Goal: Task Accomplishment & Management: Manage account settings

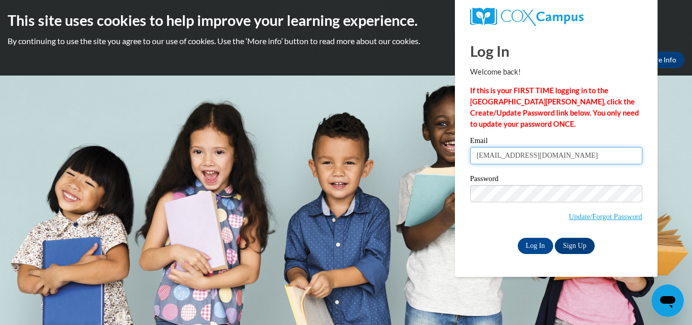
drag, startPoint x: 593, startPoint y: 158, endPoint x: 586, endPoint y: 150, distance: 10.8
click at [593, 158] on input "breannhightower@gmail.com" at bounding box center [556, 155] width 172 height 17
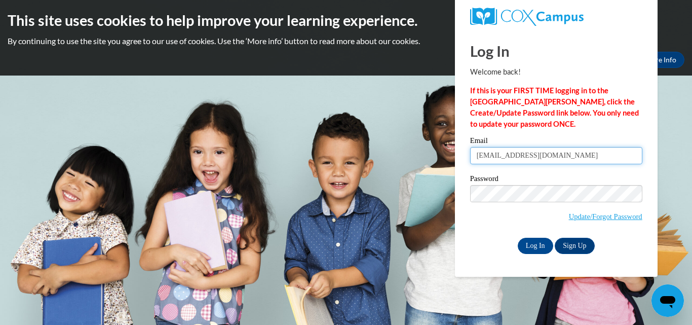
click at [593, 158] on input "breannhightower@gmail.com" at bounding box center [556, 155] width 172 height 17
click at [586, 150] on input "breannhightower@gmail.com" at bounding box center [556, 155] width 172 height 17
click at [521, 158] on input "breannhightower@gmail.com" at bounding box center [556, 155] width 172 height 17
drag, startPoint x: 319, startPoint y: 105, endPoint x: 320, endPoint y: 97, distance: 8.1
click at [320, 97] on body "This site uses cookies to help improve your learning experience. By continuing …" at bounding box center [346, 162] width 692 height 325
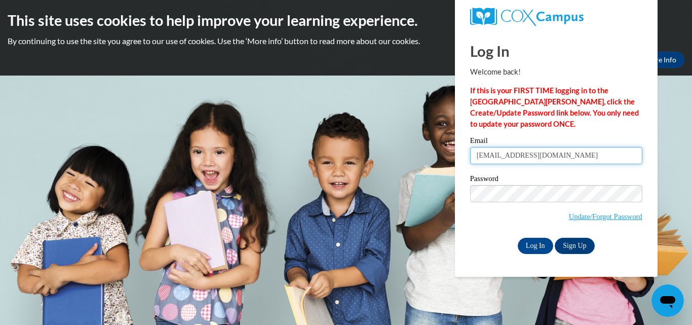
click at [591, 157] on input "breannhightower@gmail.com" at bounding box center [556, 155] width 172 height 17
type input "[EMAIL_ADDRESS][DOMAIN_NAME]"
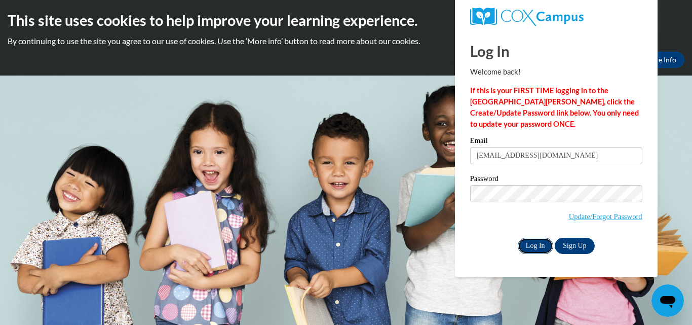
click at [536, 242] on input "Log In" at bounding box center [535, 246] width 35 height 16
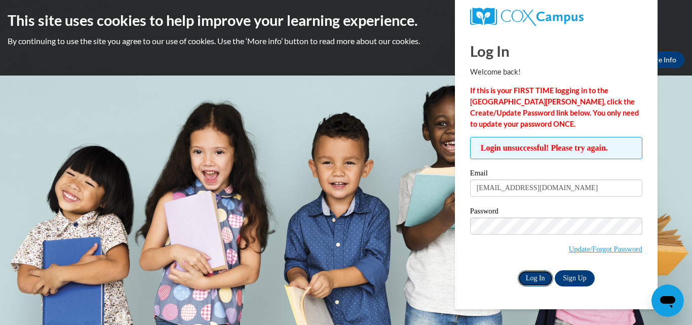
click at [534, 276] on input "Log In" at bounding box center [535, 278] width 35 height 16
click at [584, 245] on link "Update/Forgot Password" at bounding box center [605, 249] width 73 height 8
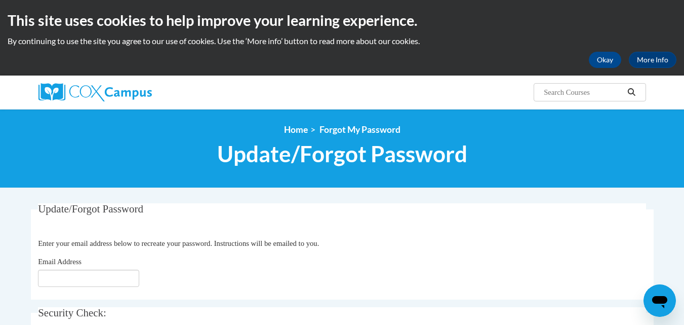
scroll to position [76, 0]
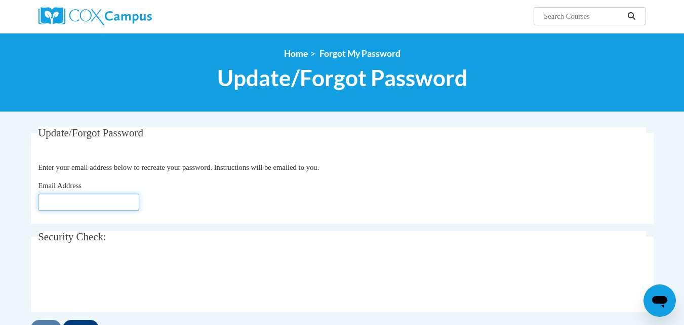
click at [108, 201] on input "Email Address" at bounding box center [88, 201] width 101 height 17
type input "[EMAIL_ADDRESS][DOMAIN_NAME]"
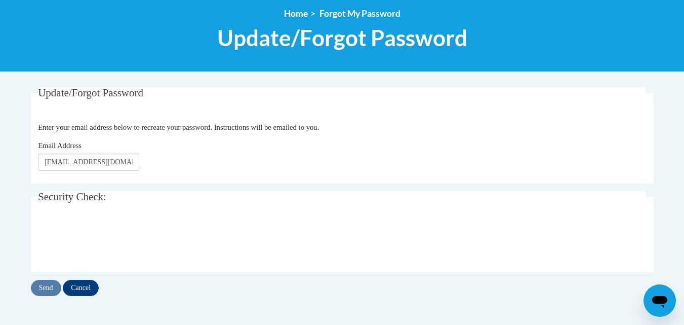
click at [39, 286] on div "Send Cancel" at bounding box center [342, 288] width 623 height 16
click at [46, 286] on input "Send" at bounding box center [46, 288] width 30 height 16
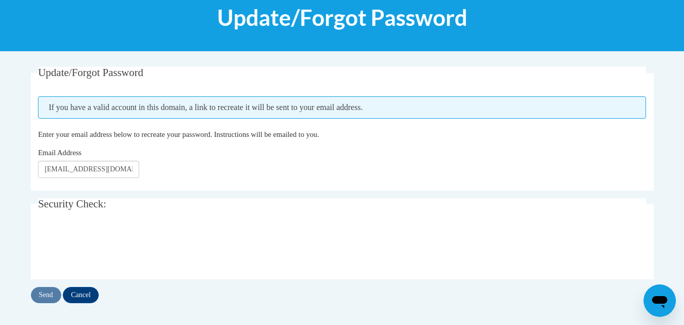
scroll to position [131, 0]
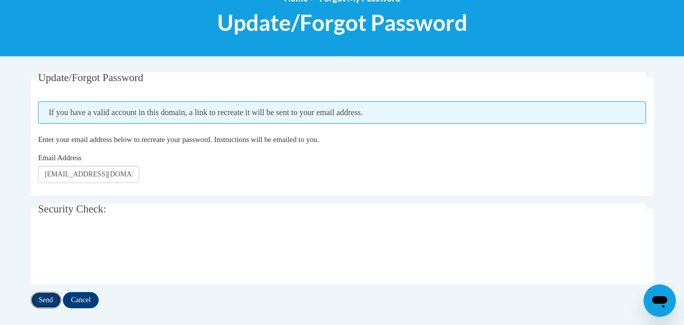
click at [44, 301] on input "Send" at bounding box center [46, 300] width 30 height 16
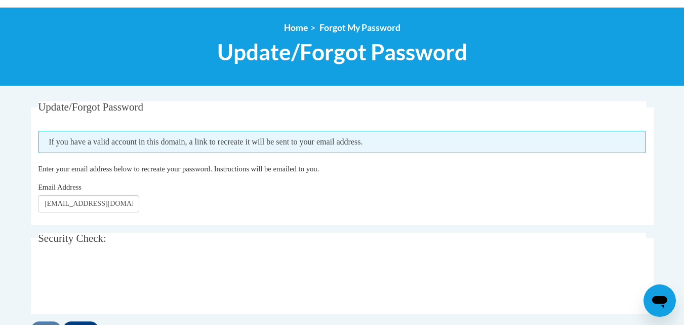
scroll to position [128, 0]
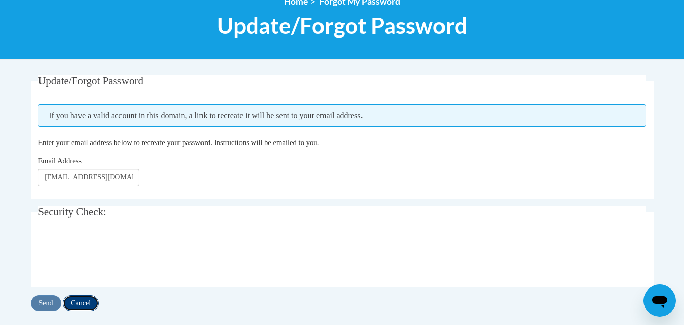
click at [85, 302] on input "Cancel" at bounding box center [81, 303] width 36 height 16
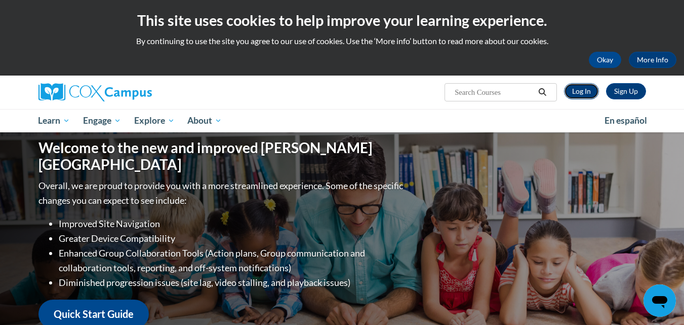
click at [571, 91] on link "Log In" at bounding box center [581, 91] width 35 height 16
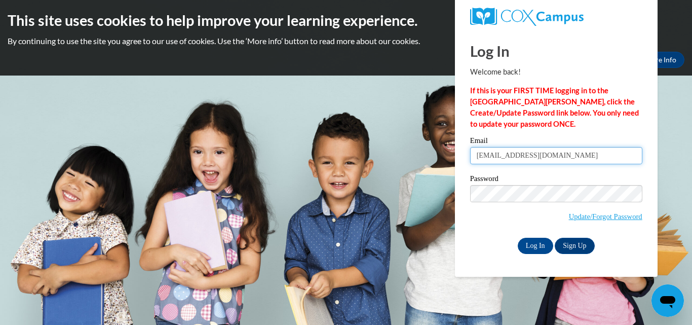
type input "[EMAIL_ADDRESS][DOMAIN_NAME]"
click at [518, 238] on input "Log In" at bounding box center [535, 246] width 35 height 16
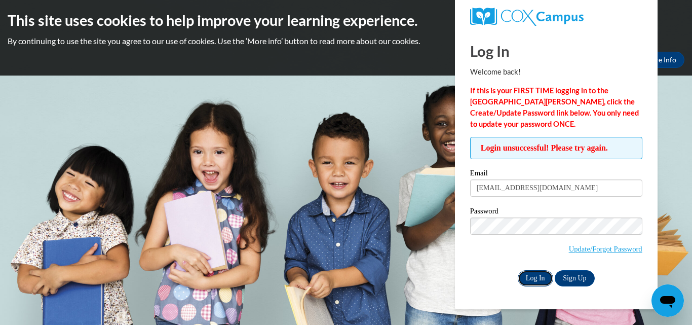
click at [535, 276] on input "Log In" at bounding box center [535, 278] width 35 height 16
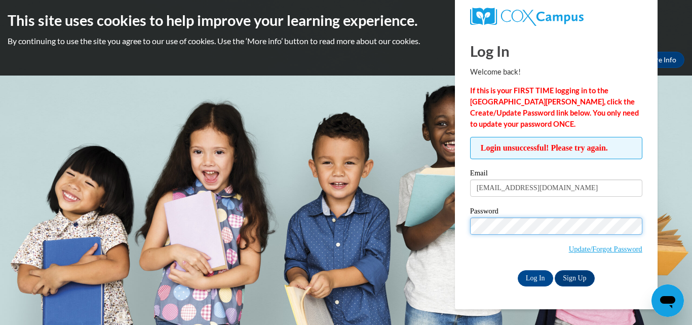
click at [518, 270] on input "Log In" at bounding box center [535, 278] width 35 height 16
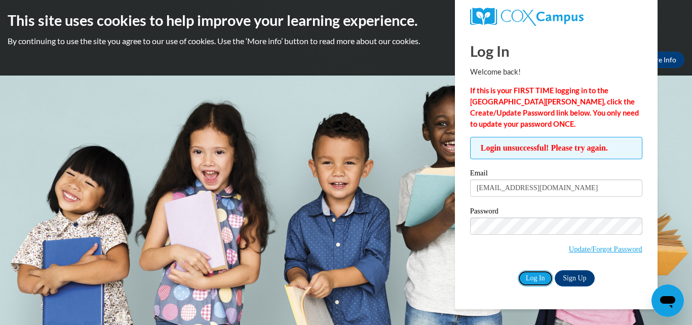
click at [533, 273] on input "Log In" at bounding box center [535, 278] width 35 height 16
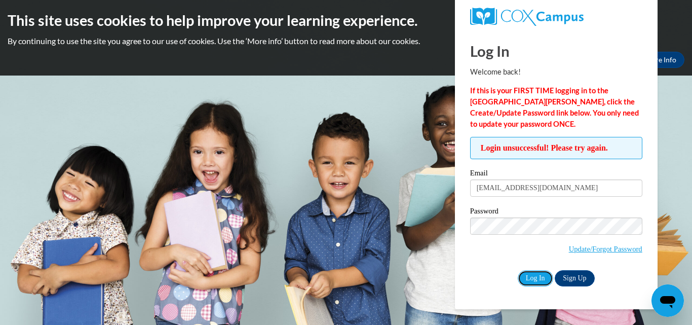
click at [533, 273] on input "Log In" at bounding box center [535, 278] width 35 height 16
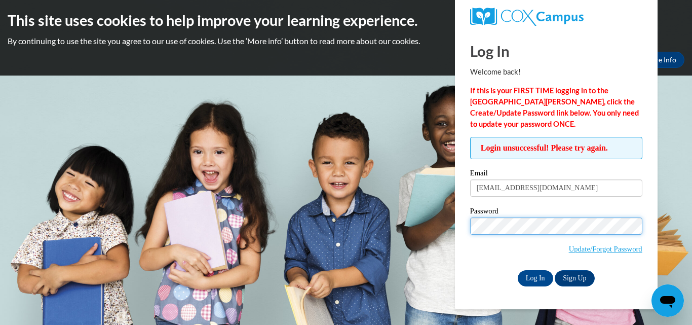
click at [518, 270] on input "Log In" at bounding box center [535, 278] width 35 height 16
click at [684, 21] on div "This site uses cookies to help improve your learning experience. By continuing …" at bounding box center [346, 37] width 692 height 75
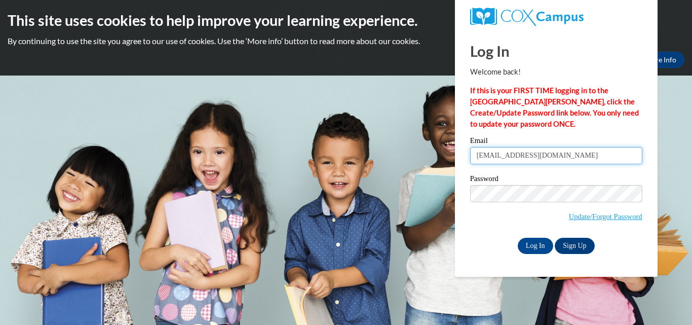
click at [496, 163] on input "[EMAIL_ADDRESS][DOMAIN_NAME]" at bounding box center [556, 155] width 172 height 17
type input "[EMAIL_ADDRESS][DOMAIN_NAME]"
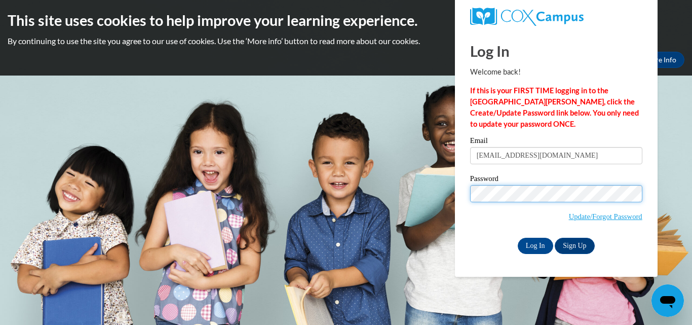
click at [518, 238] on input "Log In" at bounding box center [535, 246] width 35 height 16
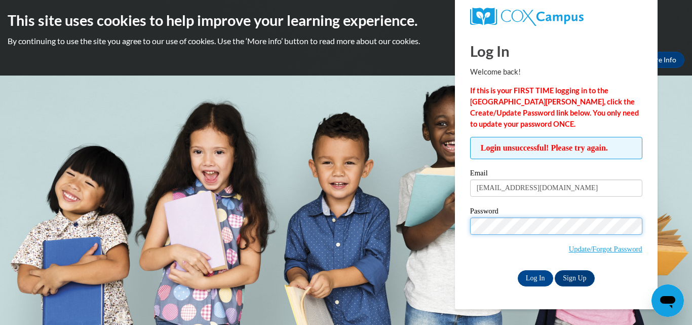
click at [518, 270] on input "Log In" at bounding box center [535, 278] width 35 height 16
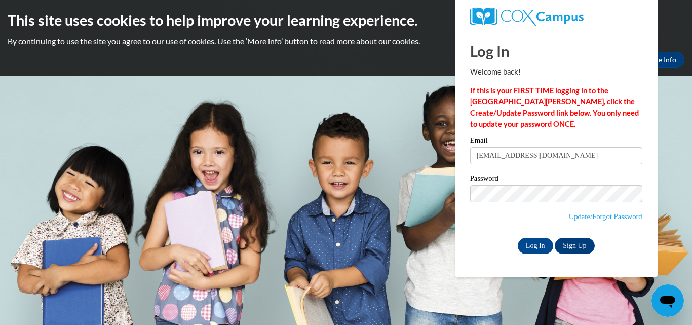
click at [384, 120] on body "This site uses cookies to help improve your learning experience. By continuing …" at bounding box center [346, 162] width 692 height 325
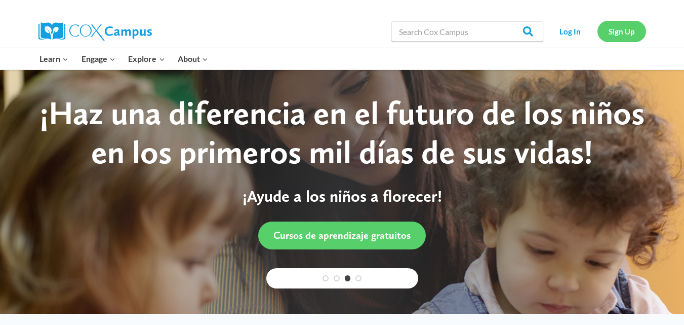
click at [616, 29] on link "Sign Up" at bounding box center [622, 31] width 49 height 21
click at [572, 22] on link "Log In" at bounding box center [570, 31] width 44 height 21
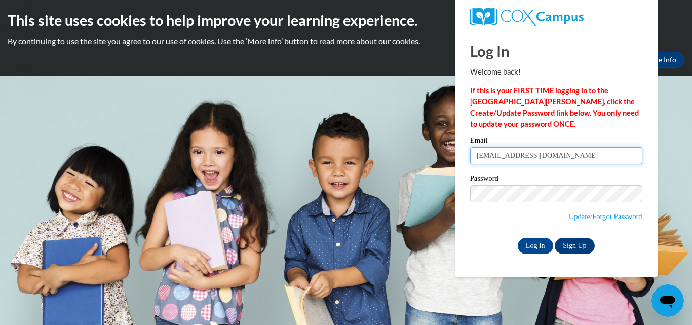
click at [567, 151] on input "breannhightower@gmail.com" at bounding box center [556, 155] width 172 height 17
type input "[EMAIL_ADDRESS][DOMAIN_NAME]"
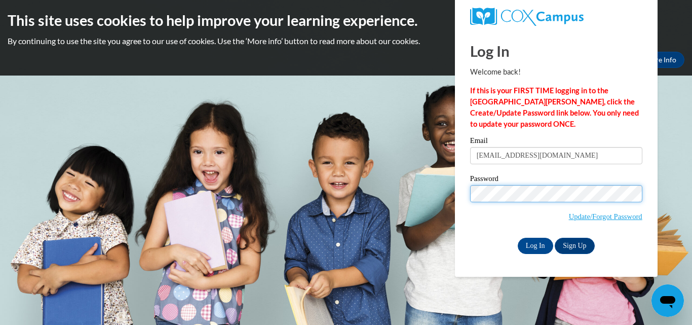
click at [455, 188] on div "Log In Welcome back! If this is your FIRST TIME logging in to the NEW Cox Campu…" at bounding box center [556, 153] width 218 height 246
click at [518, 238] on input "Log In" at bounding box center [535, 246] width 35 height 16
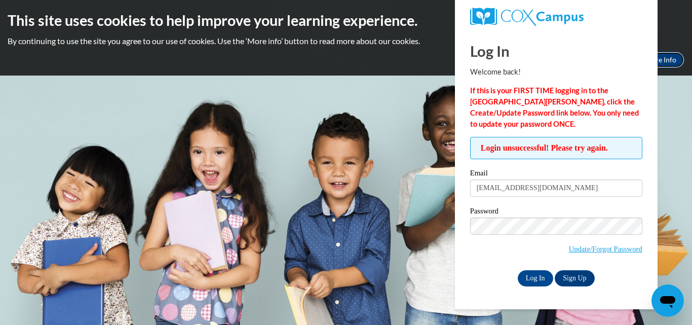
click at [676, 60] on link "More Info" at bounding box center [661, 60] width 48 height 16
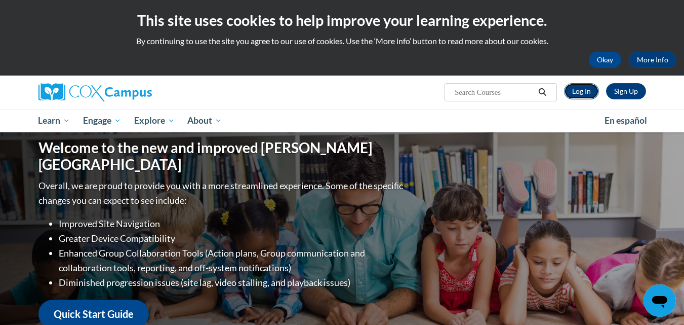
click at [583, 94] on link "Log In" at bounding box center [581, 91] width 35 height 16
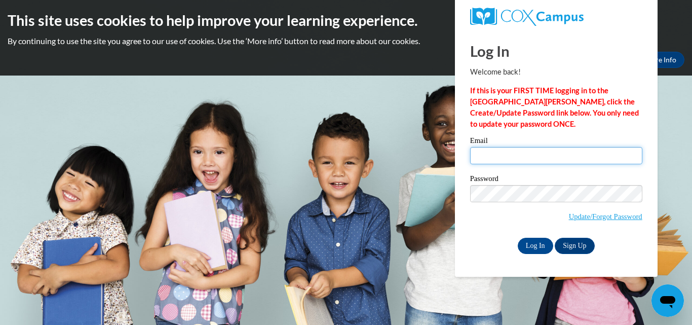
type input "[EMAIL_ADDRESS][DOMAIN_NAME]"
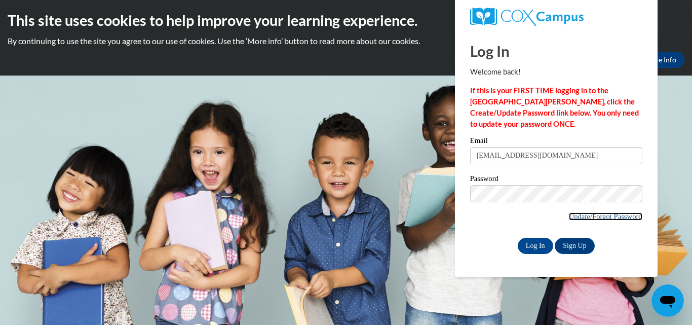
click at [613, 214] on link "Update/Forgot Password" at bounding box center [605, 216] width 73 height 8
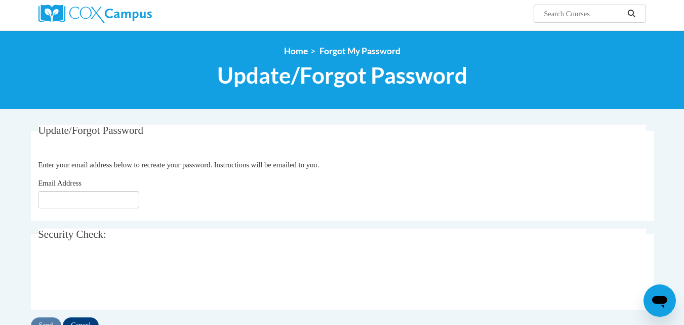
scroll to position [81, 0]
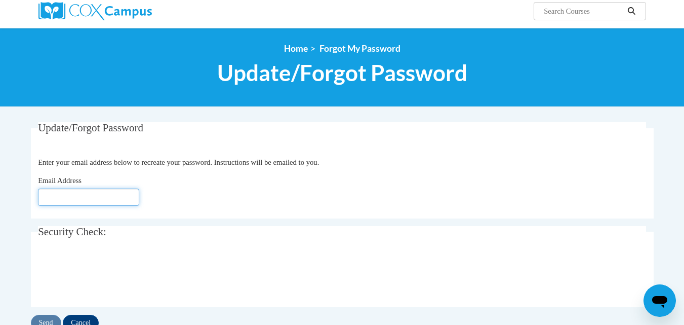
click at [104, 200] on input "Email Address" at bounding box center [88, 196] width 101 height 17
type input "[EMAIL_ADDRESS][DOMAIN_NAME]"
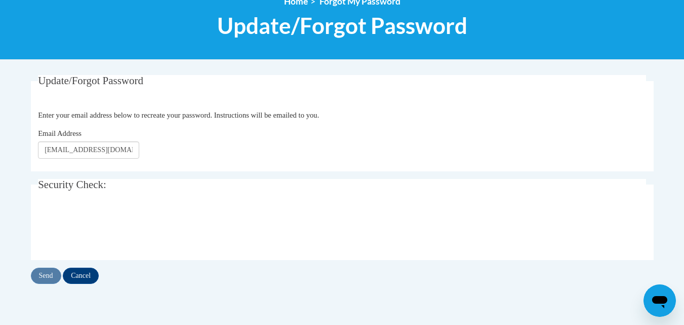
scroll to position [128, 0]
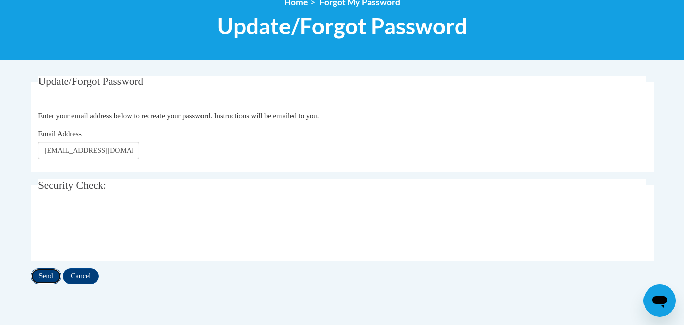
click at [46, 276] on input "Send" at bounding box center [46, 276] width 30 height 16
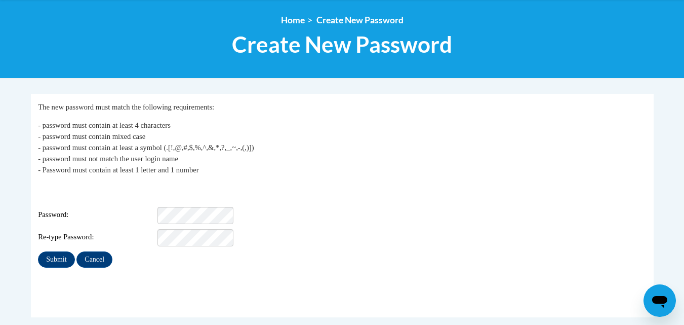
scroll to position [101, 0]
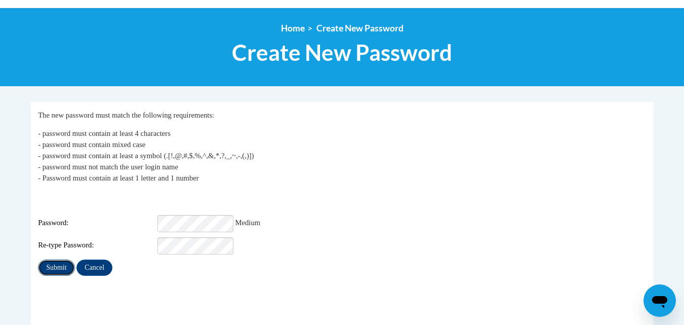
click at [55, 262] on input "Submit" at bounding box center [56, 267] width 36 height 16
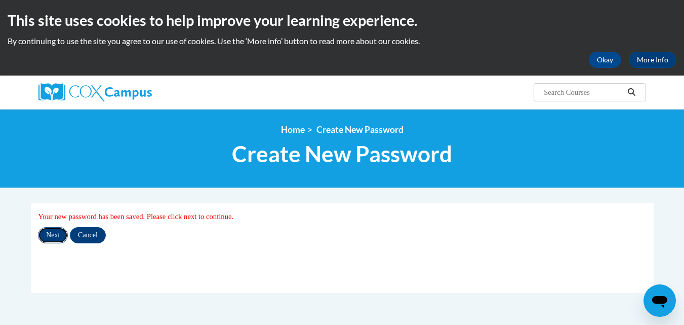
click at [53, 232] on input "Next" at bounding box center [53, 235] width 30 height 16
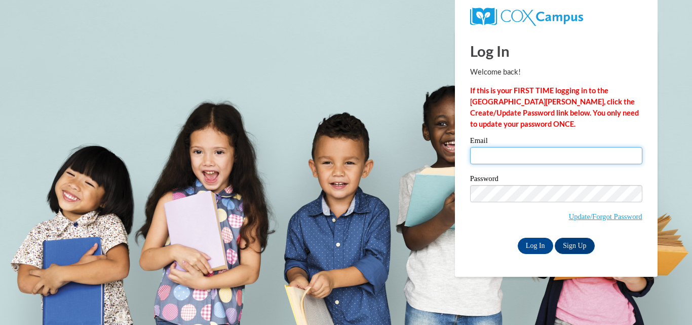
click at [507, 159] on input "Email" at bounding box center [556, 155] width 172 height 17
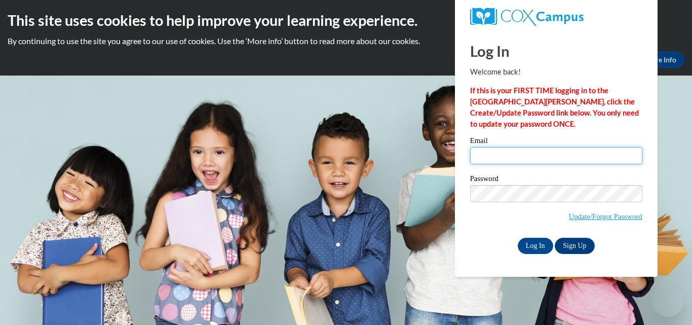
type input "[EMAIL_ADDRESS][DOMAIN_NAME]"
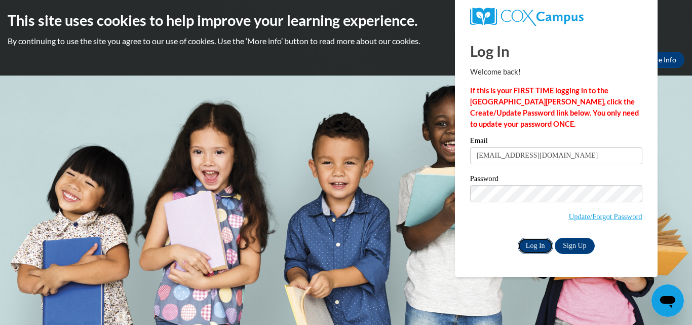
click at [531, 242] on input "Log In" at bounding box center [535, 246] width 35 height 16
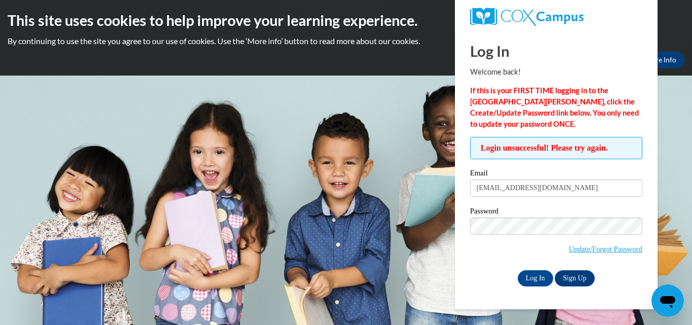
click at [429, 67] on div "Okay More Info" at bounding box center [346, 60] width 677 height 16
click at [573, 278] on link "Sign Up" at bounding box center [574, 278] width 39 height 16
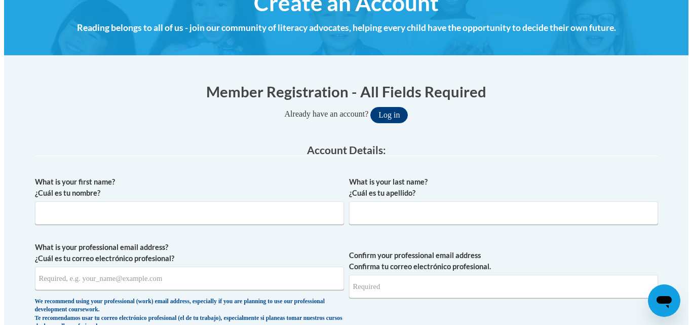
scroll to position [145, 0]
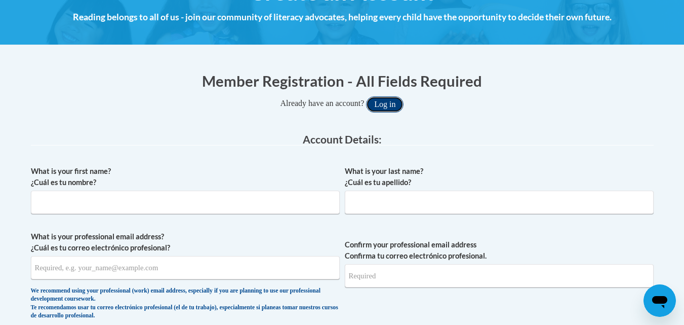
click at [389, 99] on button "Log in" at bounding box center [384, 104] width 37 height 16
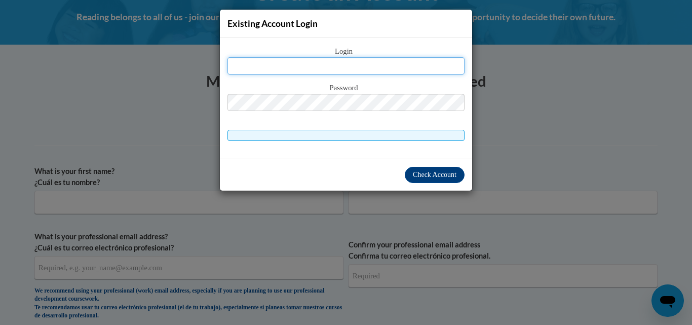
click at [351, 74] on input "text" at bounding box center [345, 65] width 237 height 17
type input "[EMAIL_ADDRESS][DOMAIN_NAME]"
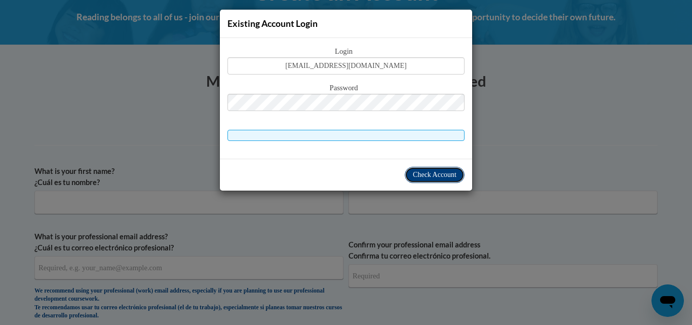
click at [432, 175] on span "Check Account" at bounding box center [435, 175] width 44 height 8
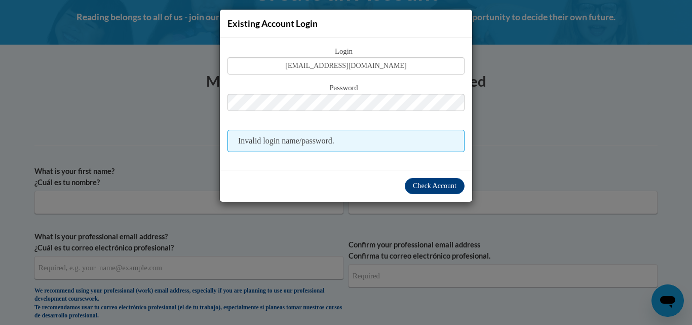
click at [374, 135] on span "Invalid login name/password." at bounding box center [345, 141] width 237 height 22
click at [401, 91] on span "Password" at bounding box center [345, 88] width 237 height 11
click at [441, 193] on button "Check Account" at bounding box center [435, 186] width 60 height 16
click at [440, 183] on span "Check Account" at bounding box center [435, 186] width 44 height 8
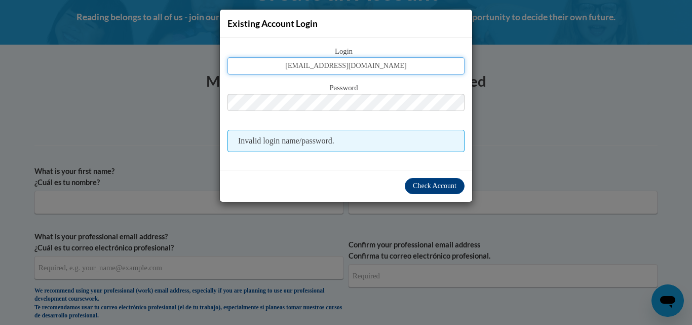
click at [404, 66] on input "breann010302@gmail.com" at bounding box center [345, 65] width 237 height 17
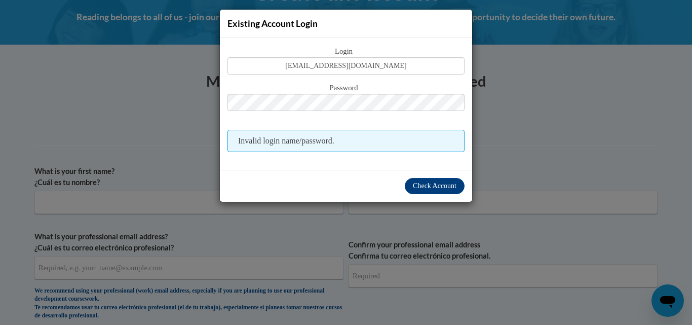
click at [290, 30] on div "Existing Account Login" at bounding box center [346, 24] width 252 height 28
click at [428, 187] on span "Check Account" at bounding box center [435, 186] width 44 height 8
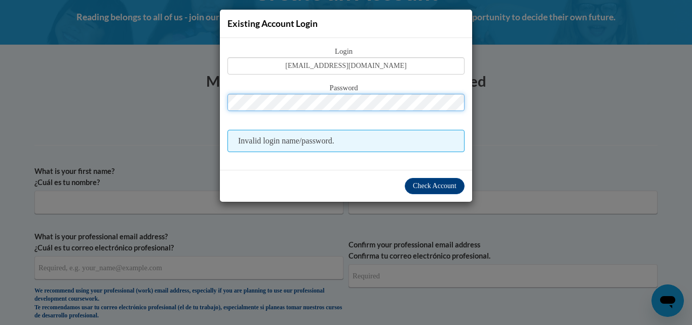
click at [370, 96] on button "Log in" at bounding box center [388, 104] width 37 height 16
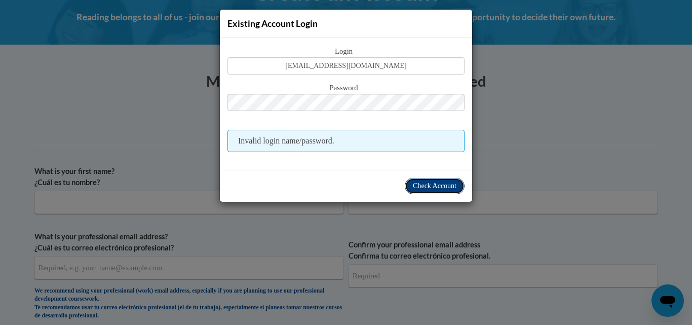
click at [426, 187] on span "Check Account" at bounding box center [435, 186] width 44 height 8
click at [546, 111] on div "Existing Account Login Login breann010302@gmail.com Password Invalid login name…" at bounding box center [346, 162] width 692 height 325
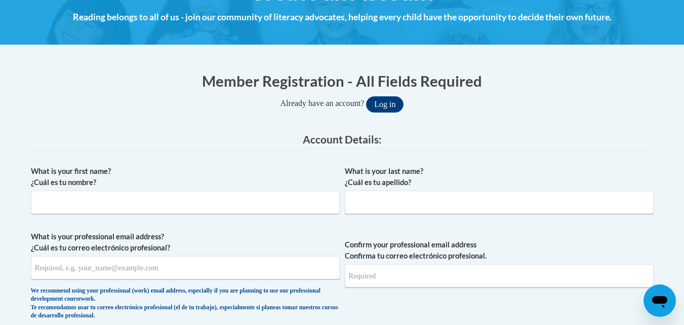
click at [404, 100] on span "Already have an account? Log in" at bounding box center [343, 103] width 124 height 9
click at [393, 106] on button "Log in" at bounding box center [384, 104] width 37 height 16
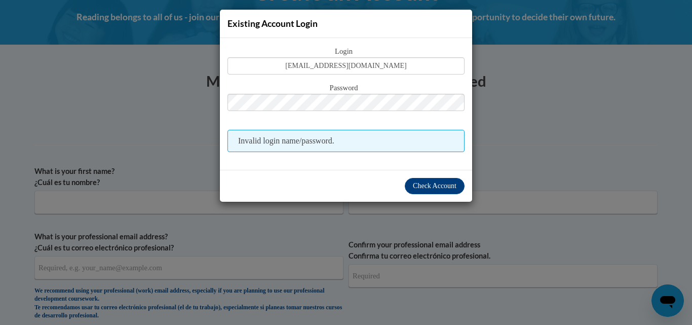
click at [439, 194] on div "Check Account" at bounding box center [346, 186] width 252 height 32
click at [440, 185] on span "Check Account" at bounding box center [435, 186] width 44 height 8
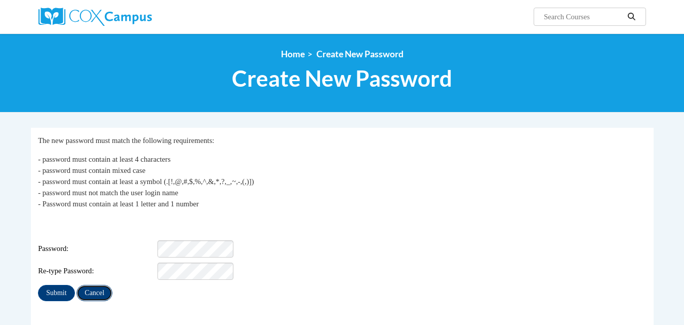
click at [100, 285] on input "Cancel" at bounding box center [94, 293] width 36 height 16
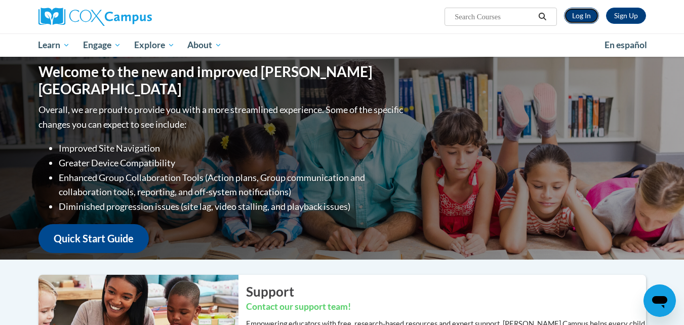
click at [580, 14] on link "Log In" at bounding box center [581, 16] width 35 height 16
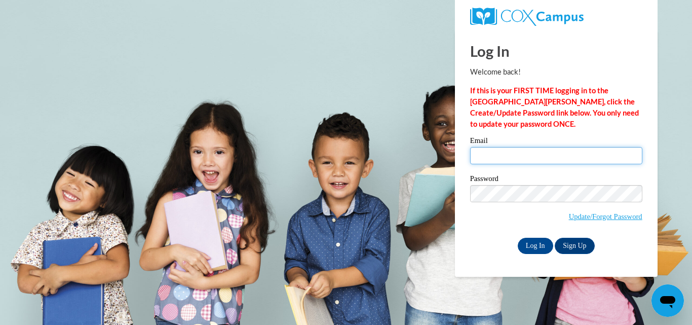
type input "[EMAIL_ADDRESS][DOMAIN_NAME]"
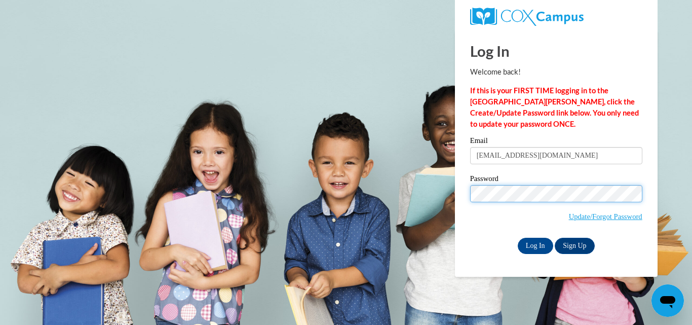
click at [518, 238] on input "Log In" at bounding box center [535, 246] width 35 height 16
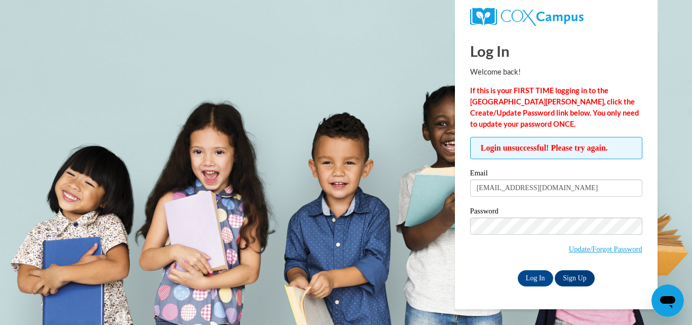
click at [530, 235] on span "Update/Forgot Password" at bounding box center [556, 238] width 172 height 42
click at [524, 281] on input "Log In" at bounding box center [535, 278] width 35 height 16
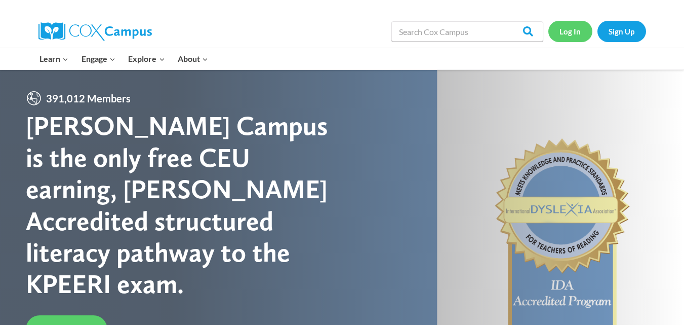
click at [569, 38] on link "Log In" at bounding box center [570, 31] width 44 height 21
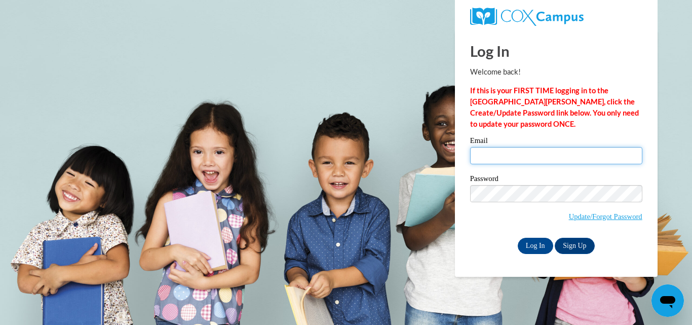
type input "[EMAIL_ADDRESS][DOMAIN_NAME]"
click at [551, 175] on label "Password" at bounding box center [556, 180] width 172 height 10
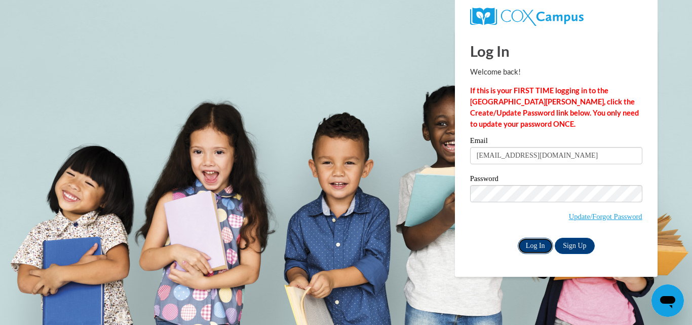
click at [533, 244] on input "Log In" at bounding box center [535, 246] width 35 height 16
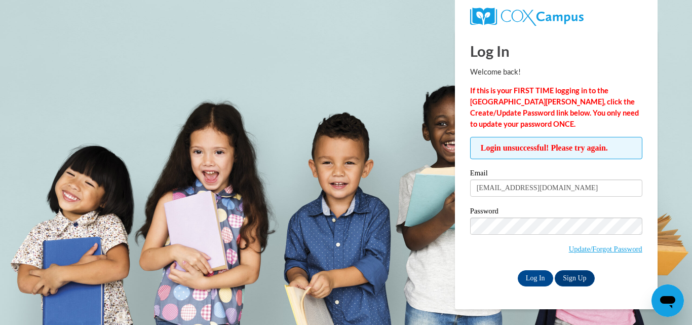
click at [525, 213] on label "Password" at bounding box center [556, 212] width 172 height 10
click at [530, 280] on input "Log In" at bounding box center [535, 278] width 35 height 16
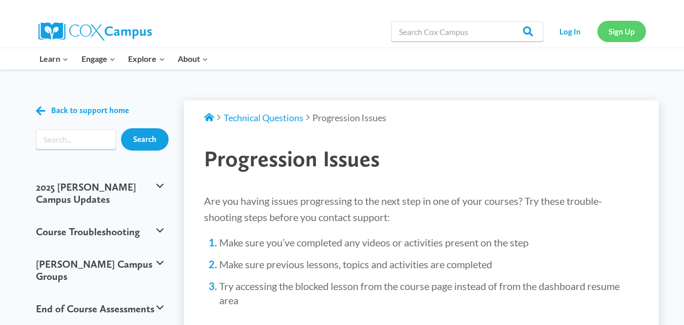
click at [622, 24] on link "Sign Up" at bounding box center [622, 31] width 49 height 21
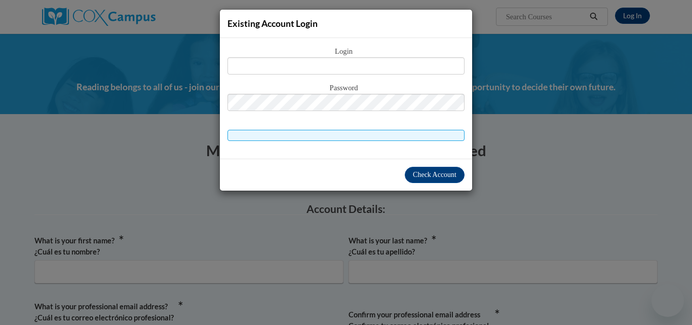
click at [386, 177] on div "Existing Account Login Login Password" at bounding box center [346, 162] width 692 height 325
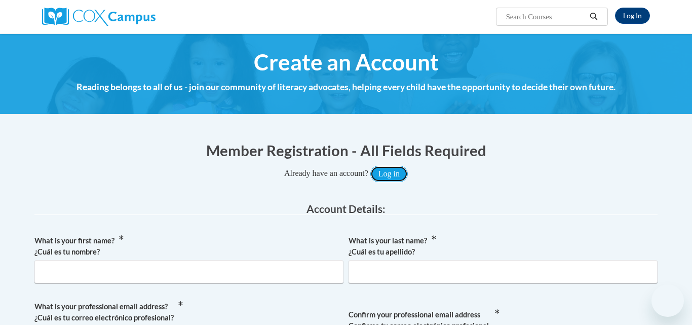
click at [386, 177] on button "Log in" at bounding box center [388, 174] width 37 height 16
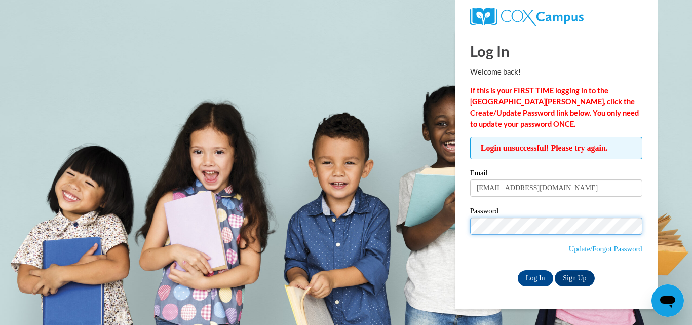
click at [518, 270] on input "Log In" at bounding box center [535, 278] width 35 height 16
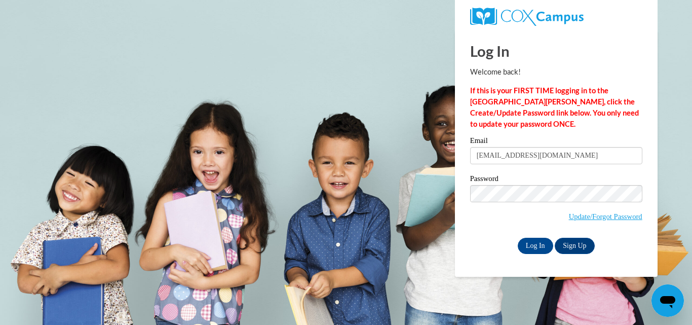
click at [477, 231] on div "Password Update/Forgot Password" at bounding box center [556, 205] width 172 height 60
click at [534, 242] on input "Log In" at bounding box center [535, 246] width 35 height 16
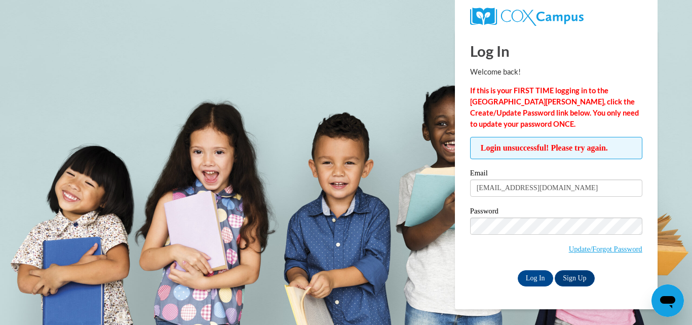
click at [325, 223] on body "Log In Welcome back! If this is your FIRST TIME logging in to the NEW Cox Campu…" at bounding box center [346, 162] width 692 height 325
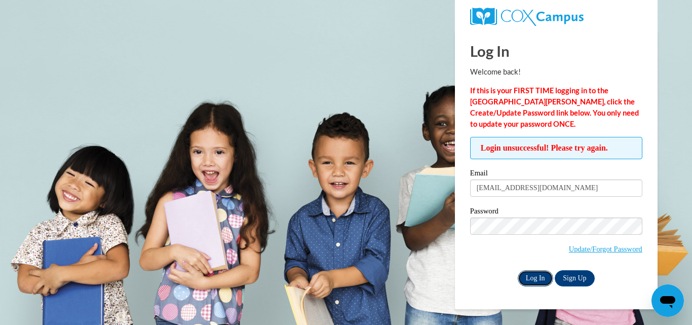
click at [527, 282] on input "Log In" at bounding box center [535, 278] width 35 height 16
click at [461, 225] on div "Log In Welcome back! If this is your FIRST TIME logging in to the NEW Cox Campu…" at bounding box center [556, 169] width 218 height 279
click at [537, 272] on input "Log In" at bounding box center [535, 278] width 35 height 16
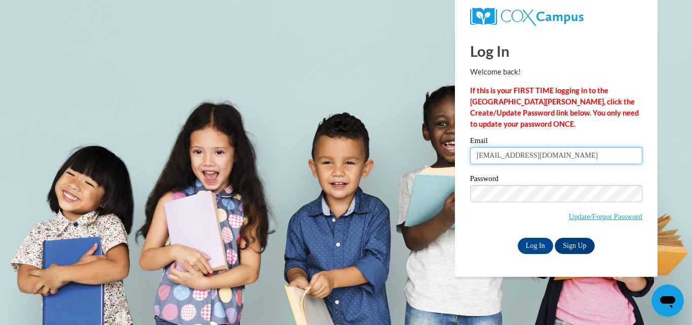
click at [589, 152] on input "breann010302@gmail.com" at bounding box center [556, 155] width 172 height 17
type input "breannhightower@gmail.com"
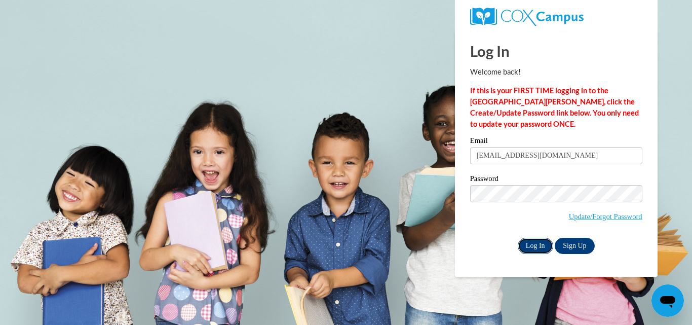
click at [526, 246] on input "Log In" at bounding box center [535, 246] width 35 height 16
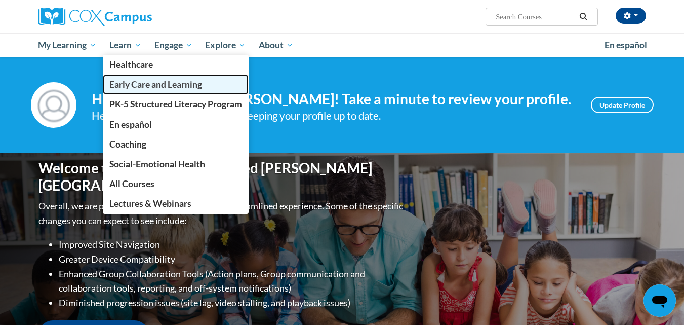
click at [152, 81] on span "Early Care and Learning" at bounding box center [155, 84] width 93 height 11
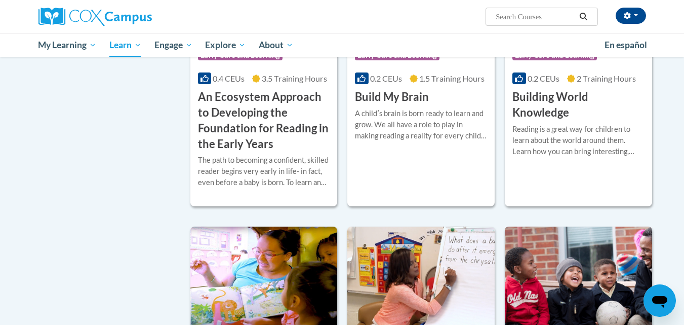
click at [557, 251] on img at bounding box center [578, 277] width 147 height 103
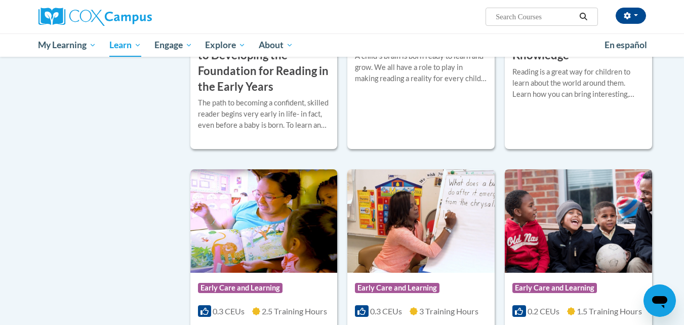
scroll to position [547, 0]
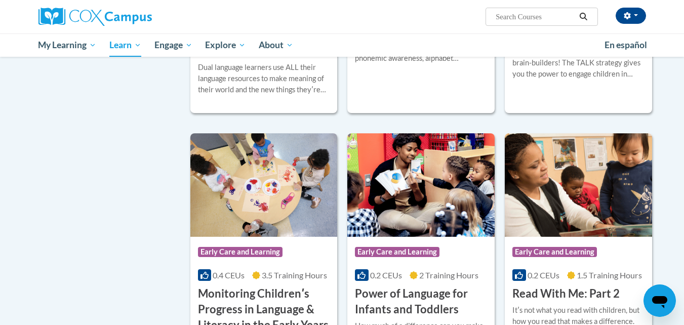
scroll to position [1628, 0]
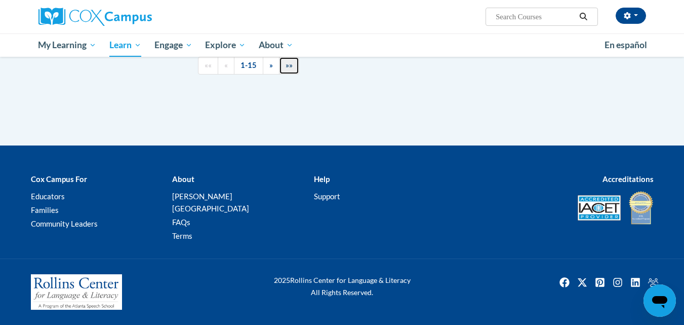
click at [287, 69] on span "»»" at bounding box center [289, 65] width 7 height 9
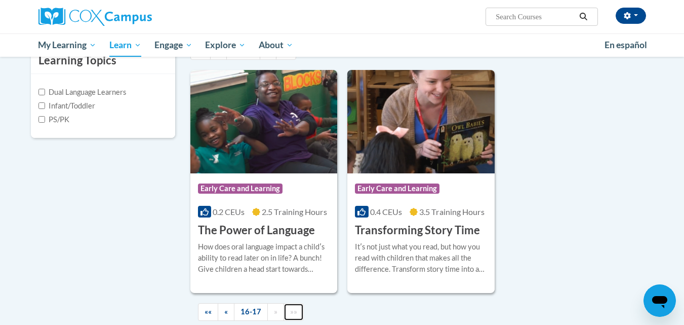
scroll to position [250, 0]
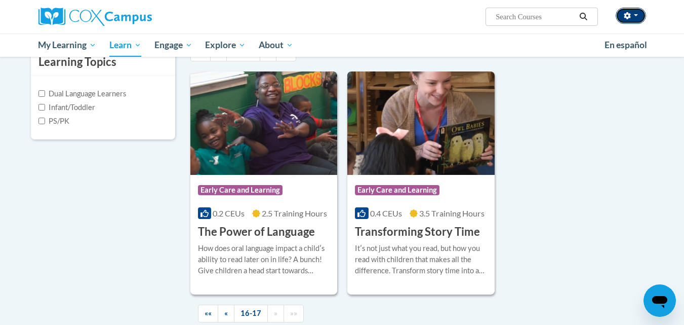
click at [639, 22] on button "button" at bounding box center [631, 16] width 30 height 16
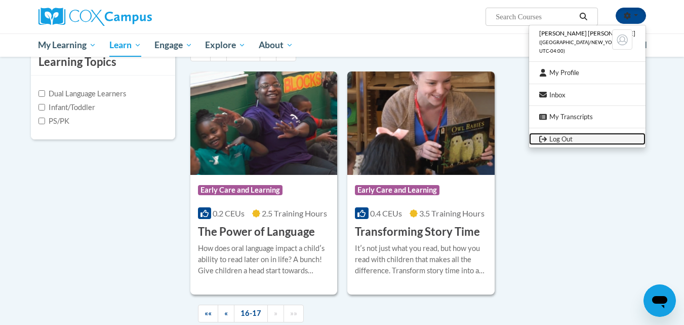
click at [576, 135] on link "Log Out" at bounding box center [587, 139] width 116 height 13
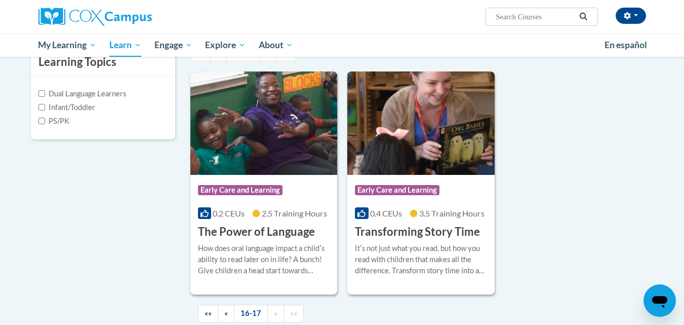
click at [576, 135] on div "Course Category: Early Care and Learning 0.2 CEUs 2.5 Training Hours COURSE The…" at bounding box center [421, 182] width 463 height 223
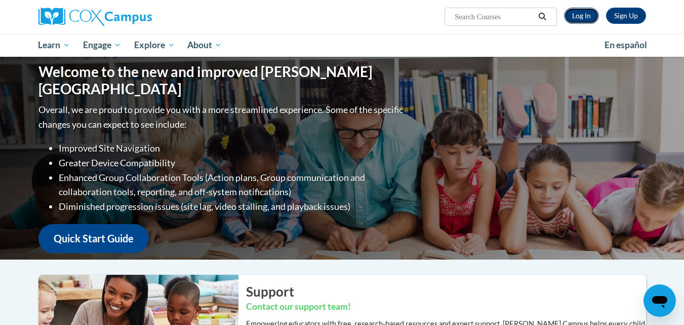
click at [574, 18] on link "Log In" at bounding box center [581, 16] width 35 height 16
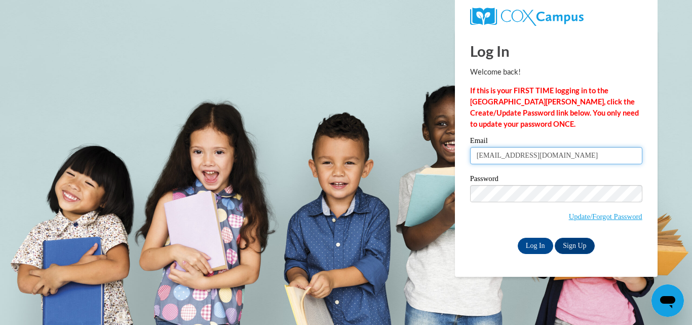
drag, startPoint x: 0, startPoint y: 0, endPoint x: 498, endPoint y: 154, distance: 521.2
click at [498, 154] on input "[EMAIL_ADDRESS][DOMAIN_NAME]" at bounding box center [556, 155] width 172 height 17
click at [498, 154] on input "breannhightower@gmail.com" at bounding box center [556, 155] width 172 height 17
type input "[EMAIL_ADDRESS][DOMAIN_NAME]"
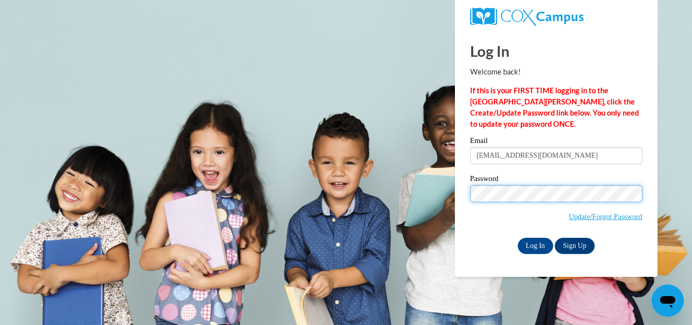
click at [518, 238] on input "Log In" at bounding box center [535, 246] width 35 height 16
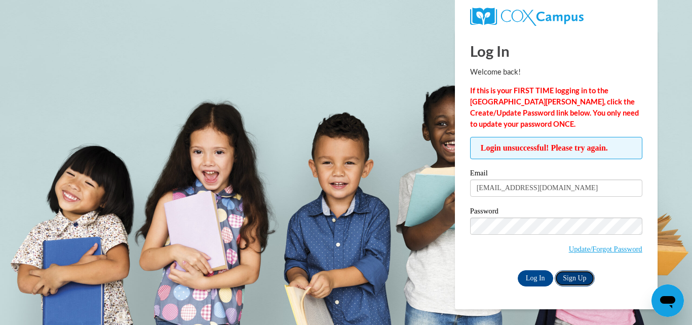
click at [576, 279] on link "Sign Up" at bounding box center [574, 278] width 39 height 16
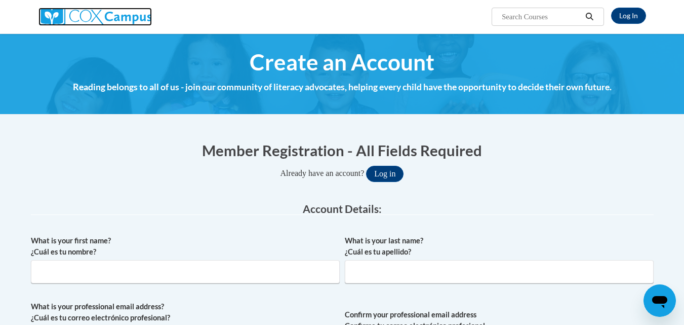
click at [78, 13] on img at bounding box center [94, 17] width 113 height 18
